Goal: Information Seeking & Learning: Learn about a topic

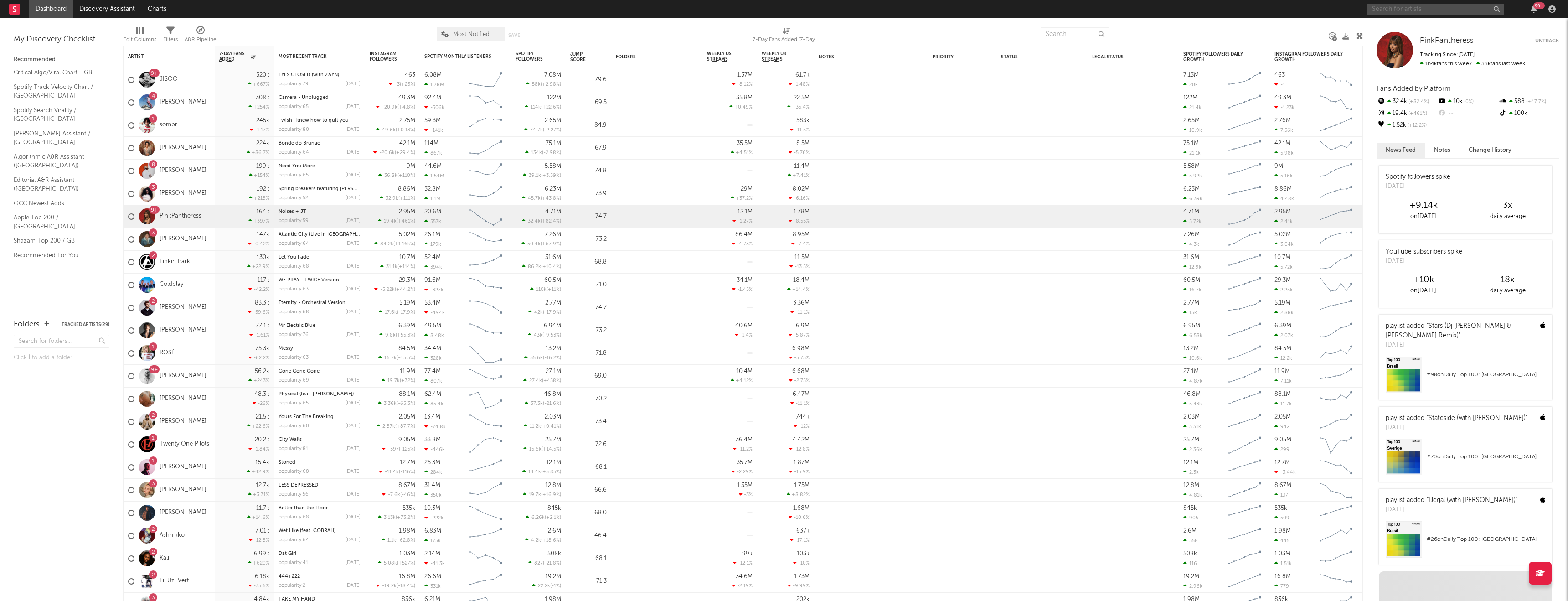
click at [1402, 9] on input "text" at bounding box center [1436, 9] width 137 height 12
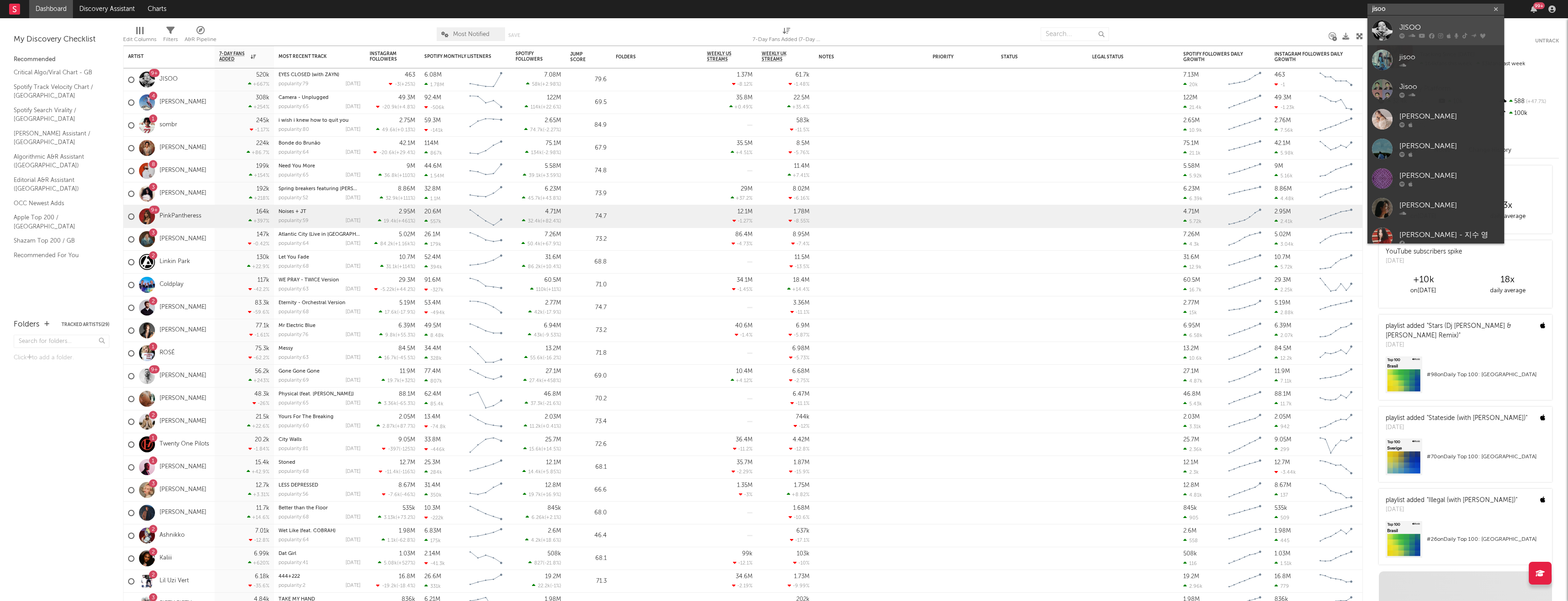
type input "jisoo"
click at [1451, 23] on div "JISOO" at bounding box center [1449, 27] width 100 height 11
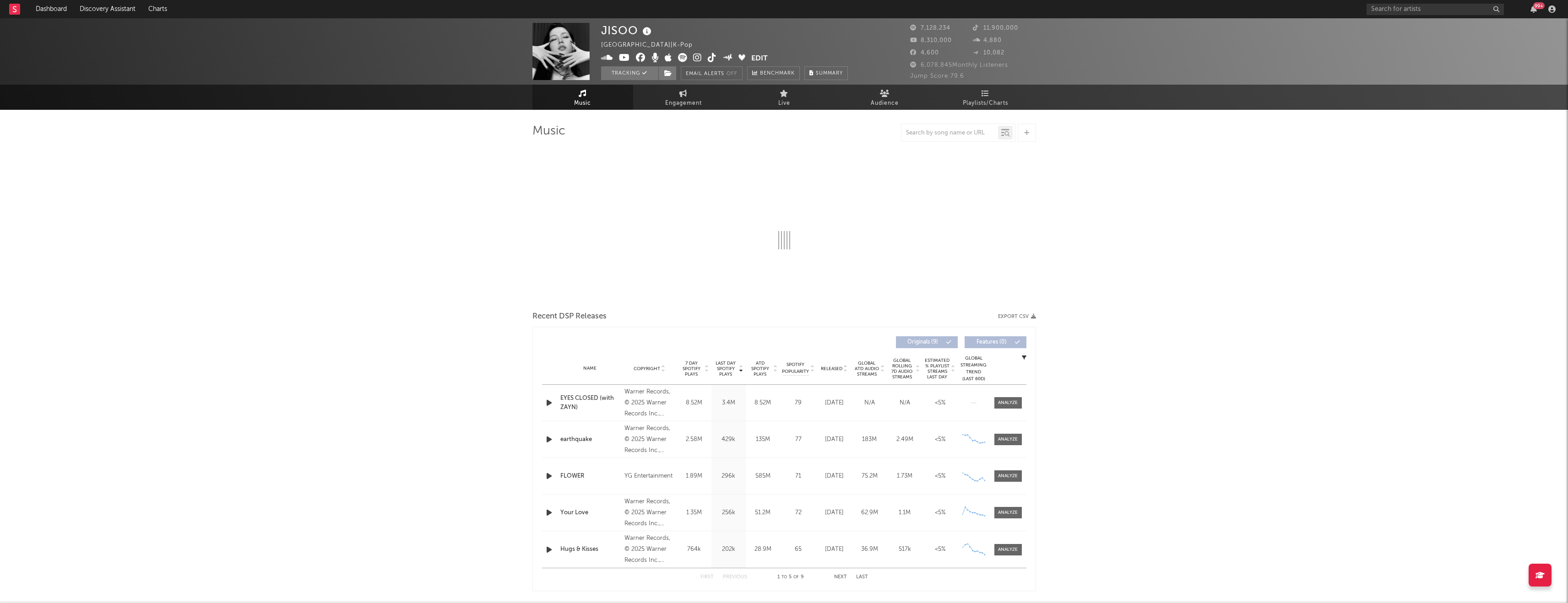
select select "6m"
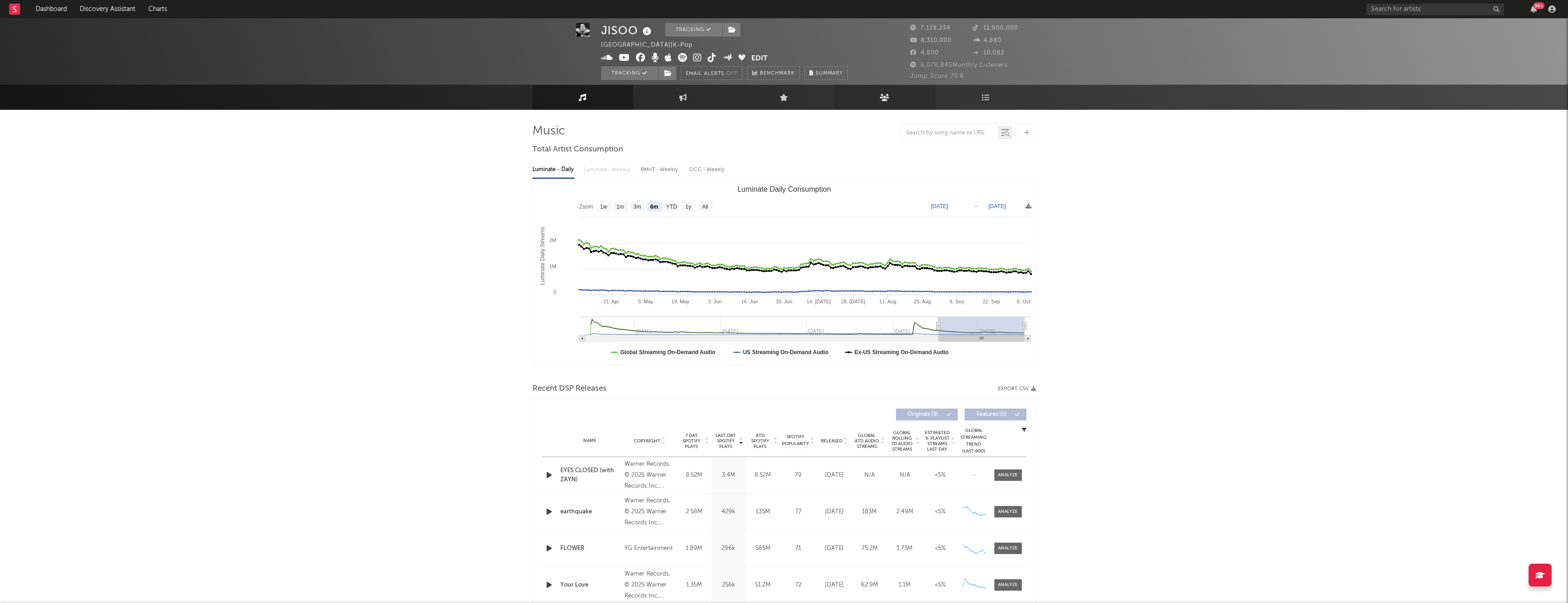
scroll to position [2, 0]
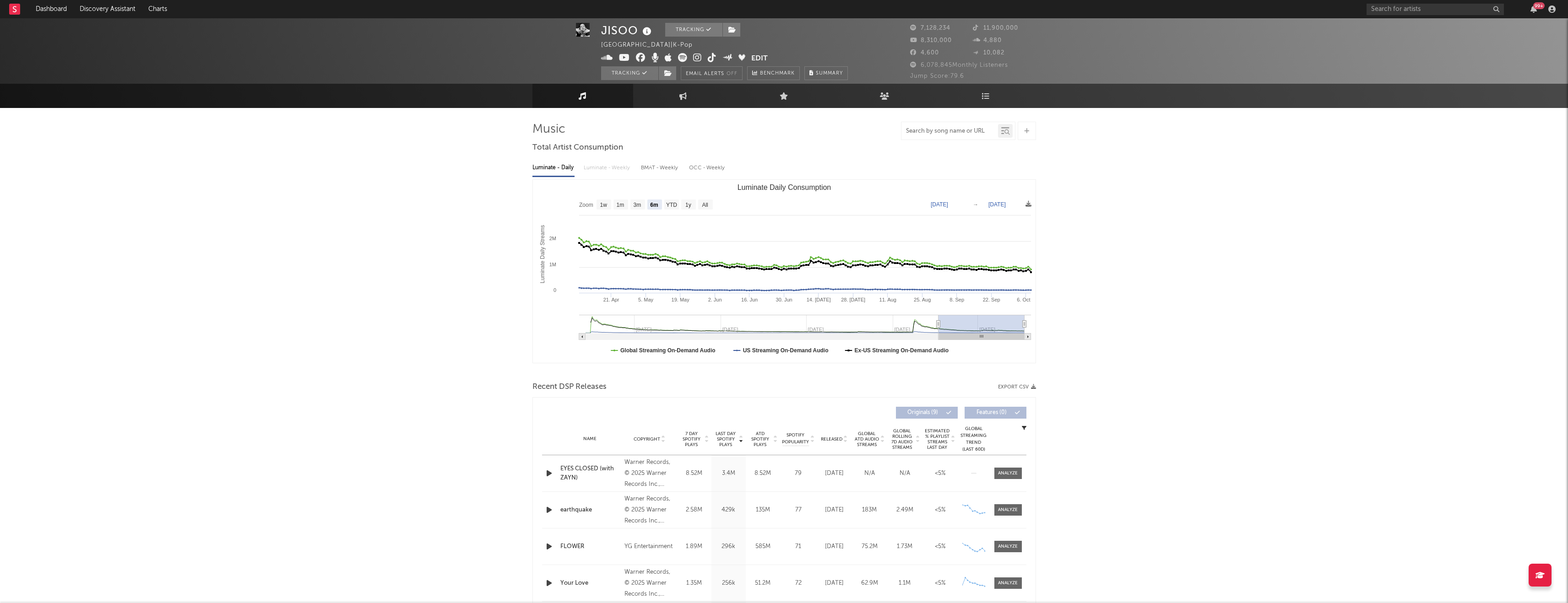
click at [933, 130] on input "text" at bounding box center [949, 131] width 97 height 7
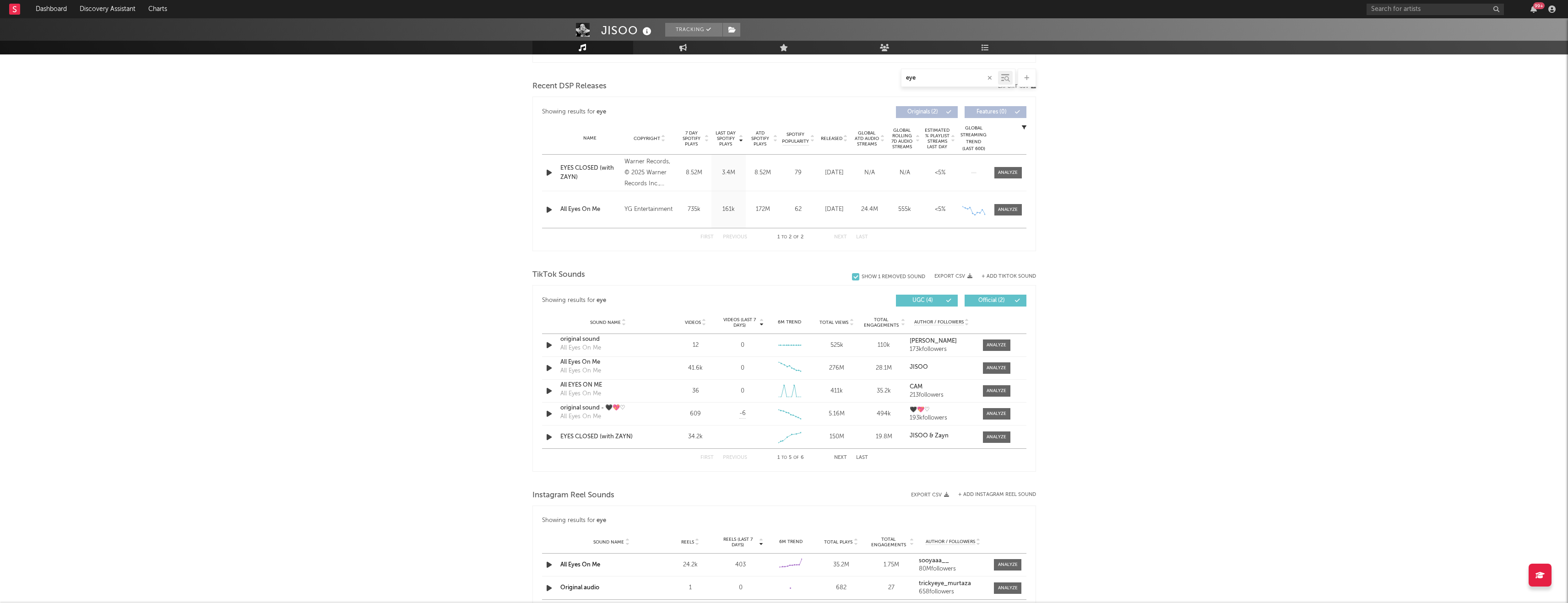
scroll to position [456, 0]
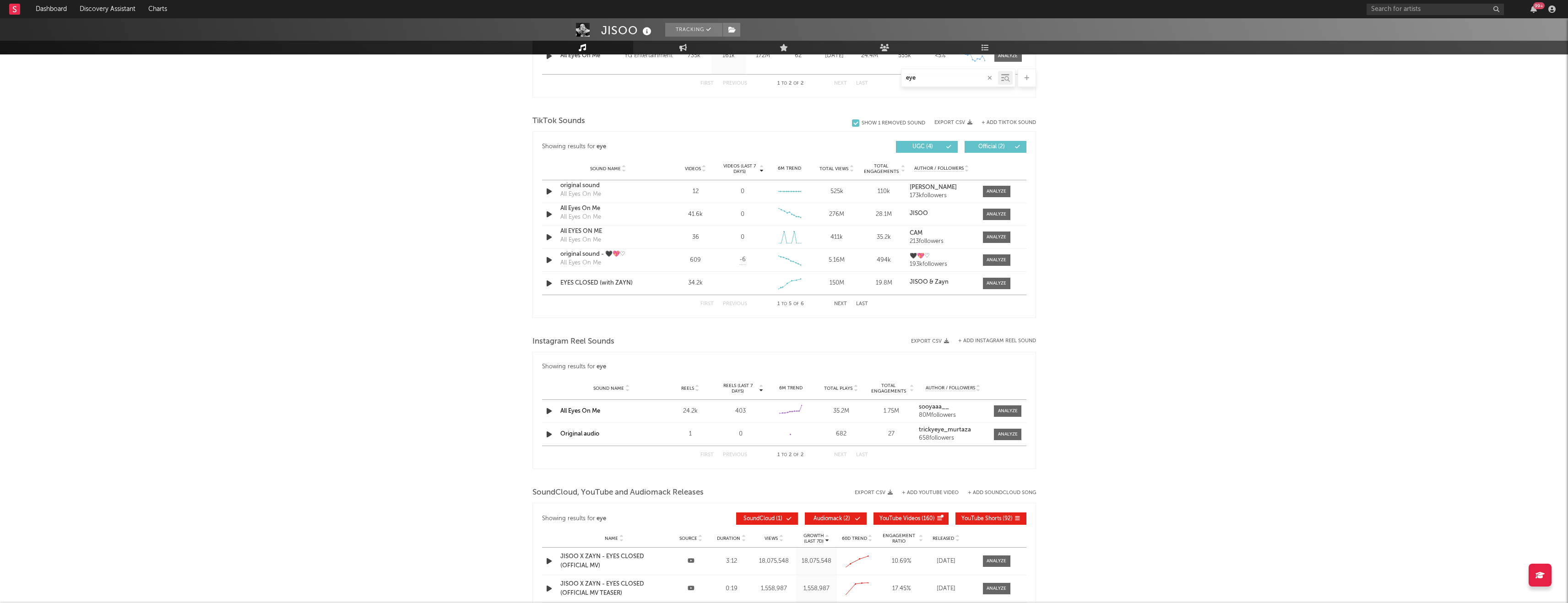
click at [836, 302] on button "Next" at bounding box center [840, 304] width 13 height 5
click at [837, 301] on button "Next" at bounding box center [840, 304] width 13 height 5
type input "eye"
